Goal: Task Accomplishment & Management: Complete application form

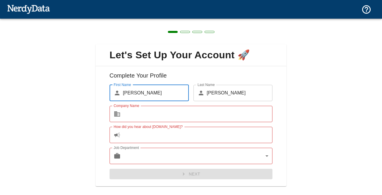
scroll to position [10, 0]
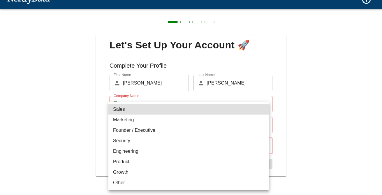
click at [181, 20] on body "Technologies Domains Pricing Products Create a Report Create a list of websites…" at bounding box center [191, 10] width 382 height 20
click at [162, 148] on li "Engineering" at bounding box center [188, 151] width 161 height 10
type input "engineering"
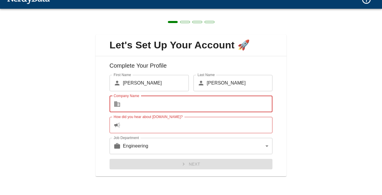
click at [150, 111] on input "Company Name" at bounding box center [198, 104] width 150 height 16
type input "ProLog Soluções para Logística"
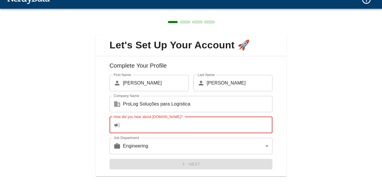
click at [175, 128] on input "How did you hear about [DOMAIN_NAME]?" at bounding box center [198, 125] width 150 height 16
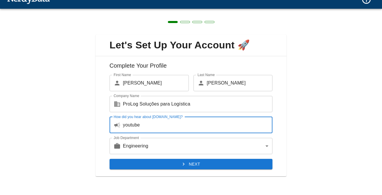
type input "youtube"
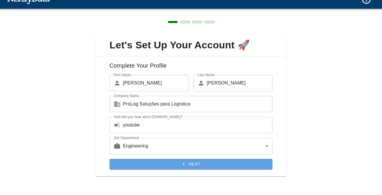
click at [191, 165] on button "Next" at bounding box center [190, 164] width 163 height 11
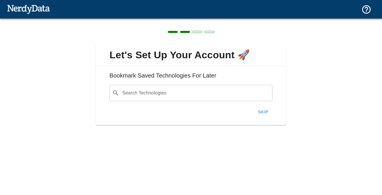
scroll to position [0, 0]
click at [192, 92] on input "Search Technologies" at bounding box center [195, 92] width 148 height 11
click at [297, 84] on div "Let's Set Up Your Account 🚀 Bookmark Saved Technologies For Later Search Techno…" at bounding box center [191, 81] width 382 height 125
click at [264, 112] on button "Skip" at bounding box center [263, 112] width 19 height 12
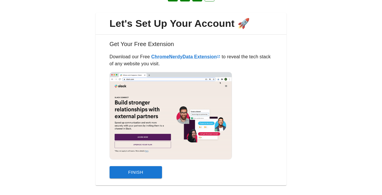
scroll to position [24, 0]
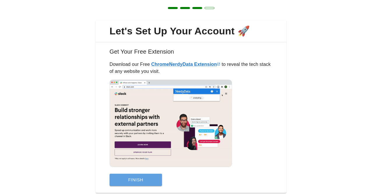
click at [152, 175] on button "Finish" at bounding box center [135, 180] width 52 height 12
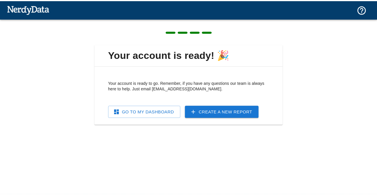
scroll to position [0, 0]
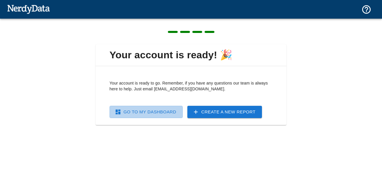
click at [154, 113] on link "Go To My Dashboard" at bounding box center [145, 112] width 73 height 12
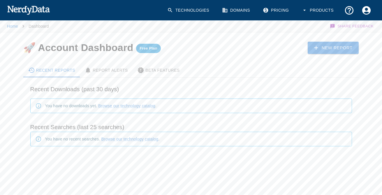
click at [37, 13] on img at bounding box center [28, 10] width 43 height 12
click at [190, 14] on link "Technologies" at bounding box center [189, 10] width 50 height 17
